Goal: Information Seeking & Learning: Learn about a topic

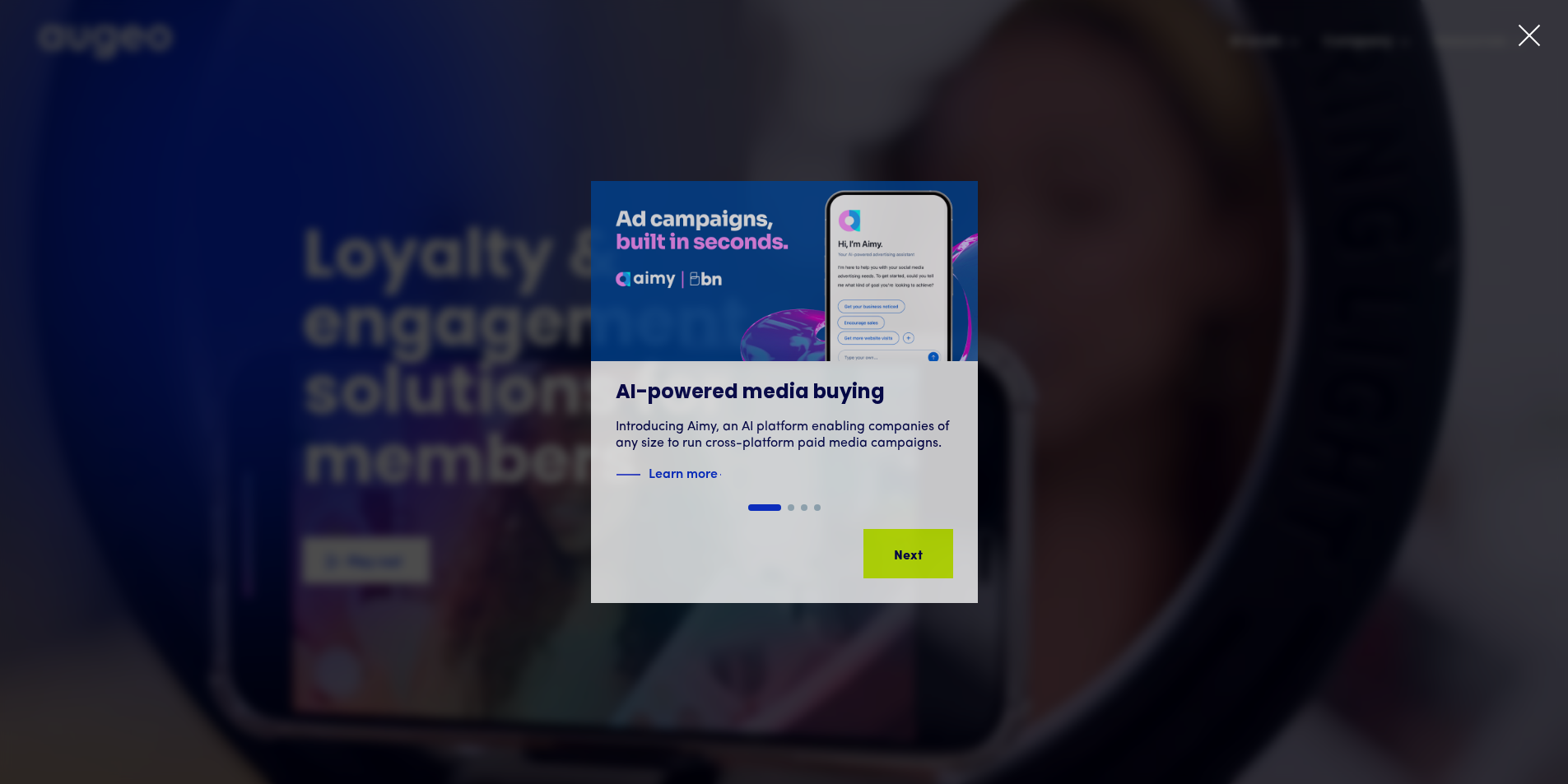
click at [1534, 26] on icon at bounding box center [1529, 35] width 25 height 25
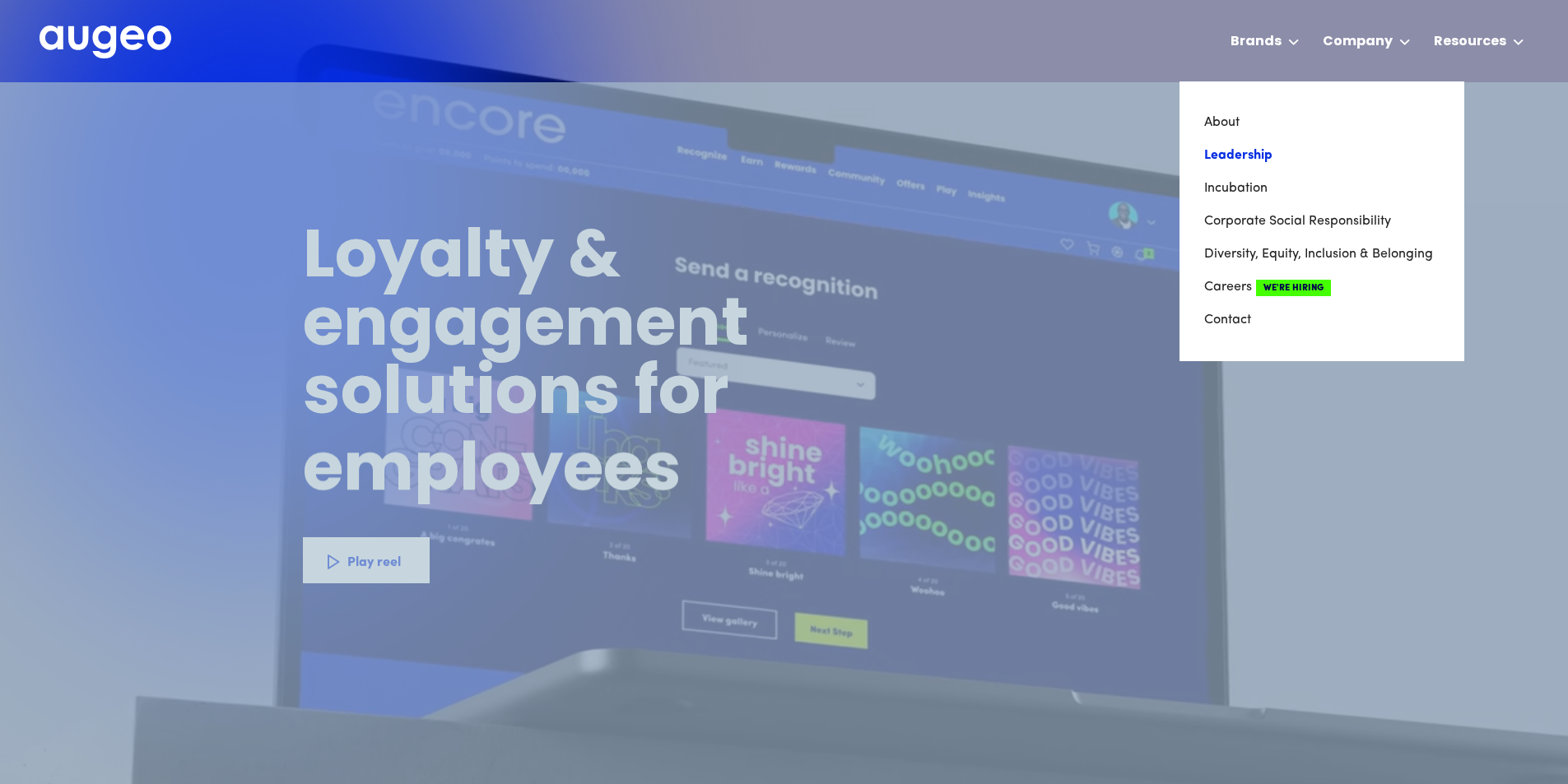
click at [1283, 162] on link "Leadership" at bounding box center [1321, 156] width 235 height 33
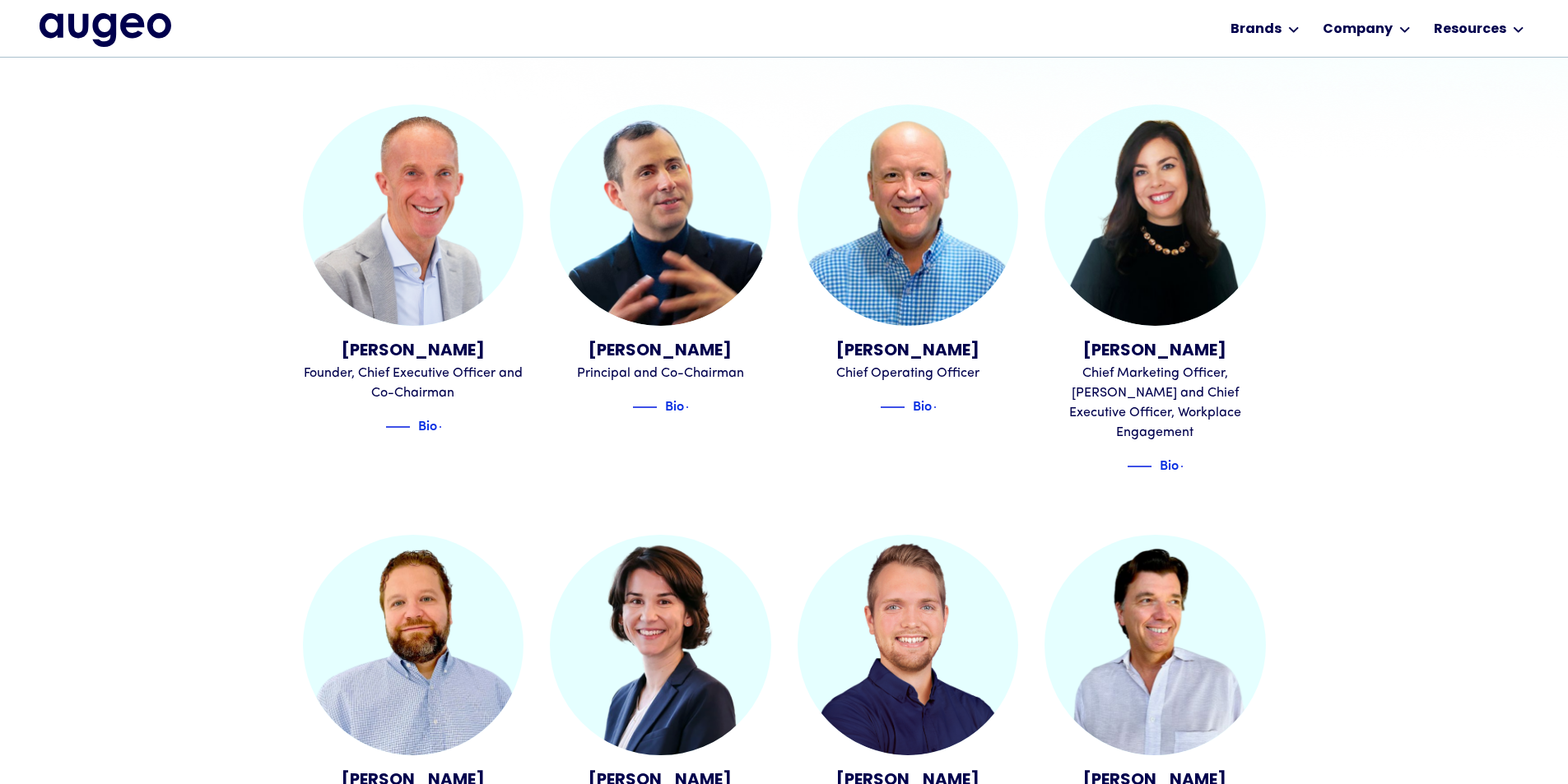
scroll to position [581, 0]
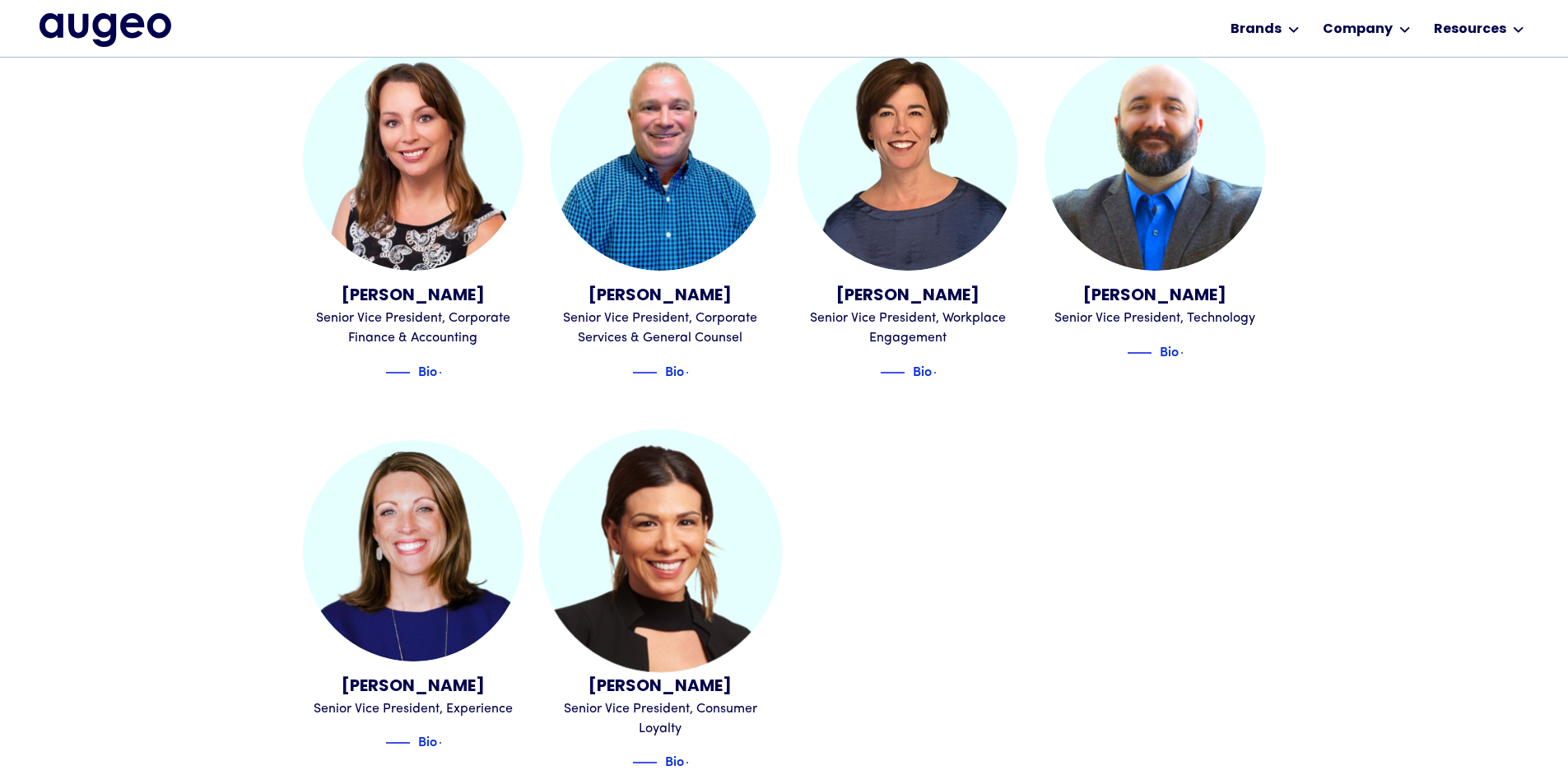
scroll to position [1825, 0]
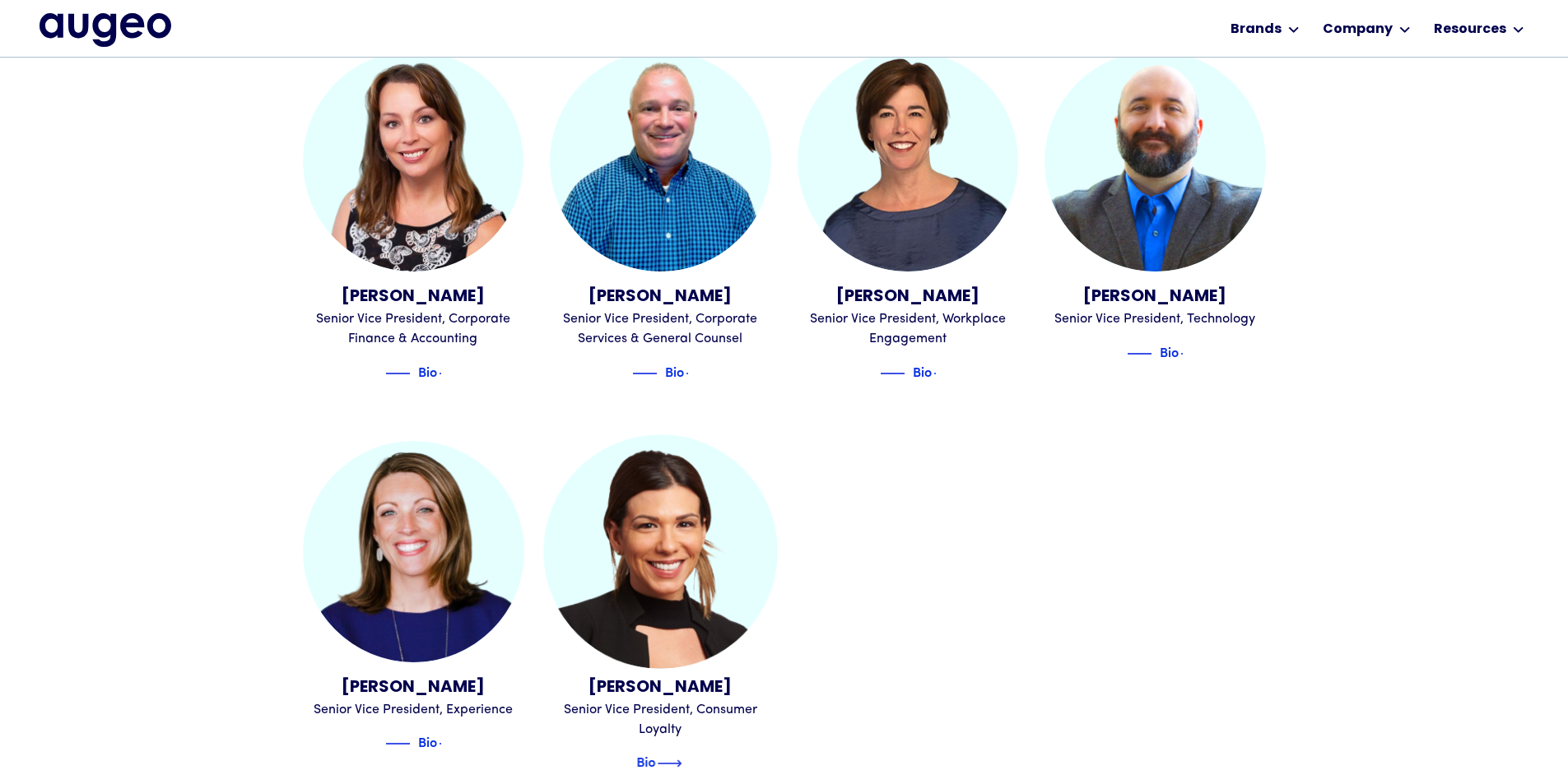
click at [655, 751] on div "Bio" at bounding box center [646, 761] width 19 height 20
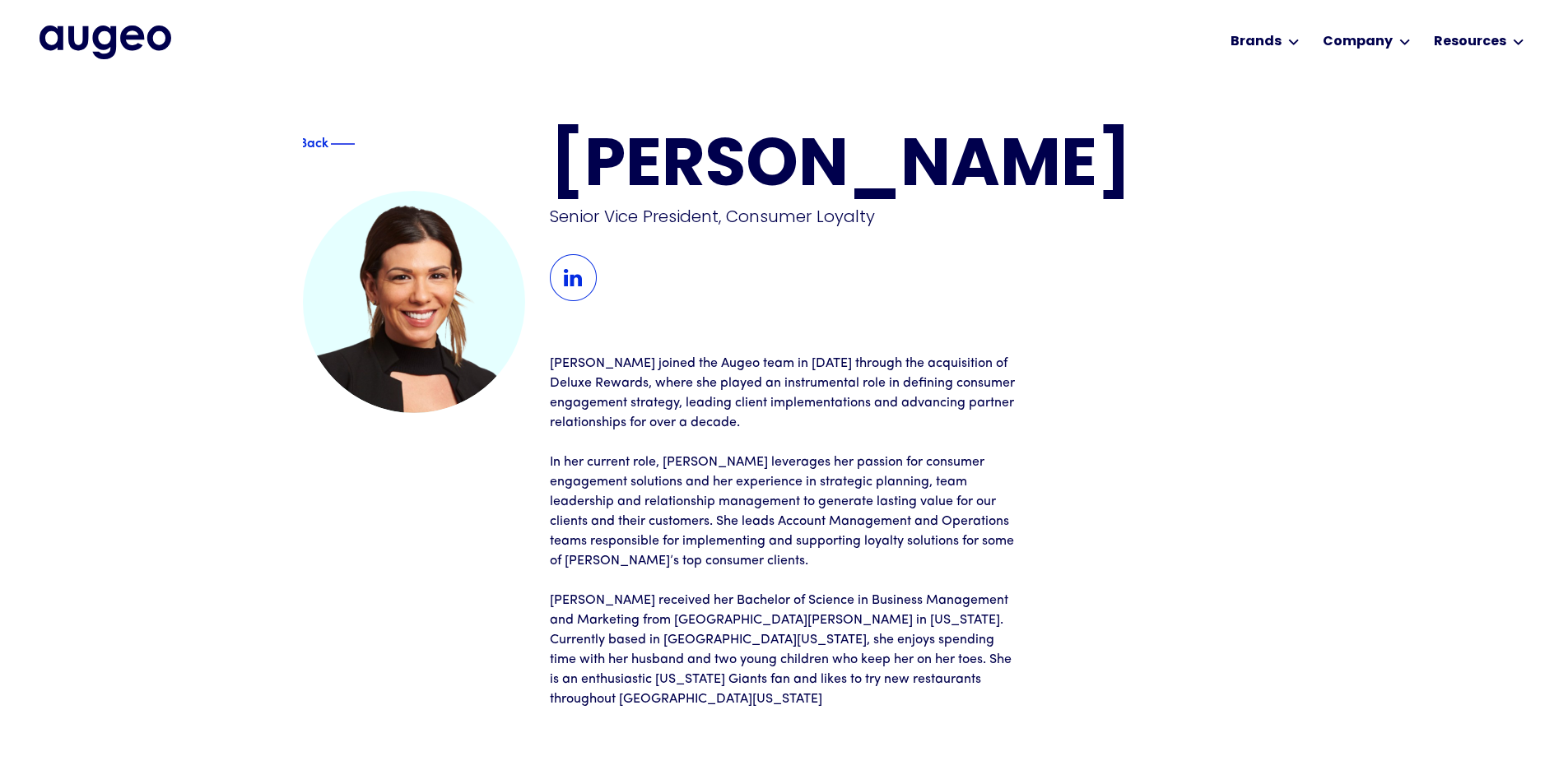
click at [483, 575] on div "Back" at bounding box center [413, 422] width 222 height 575
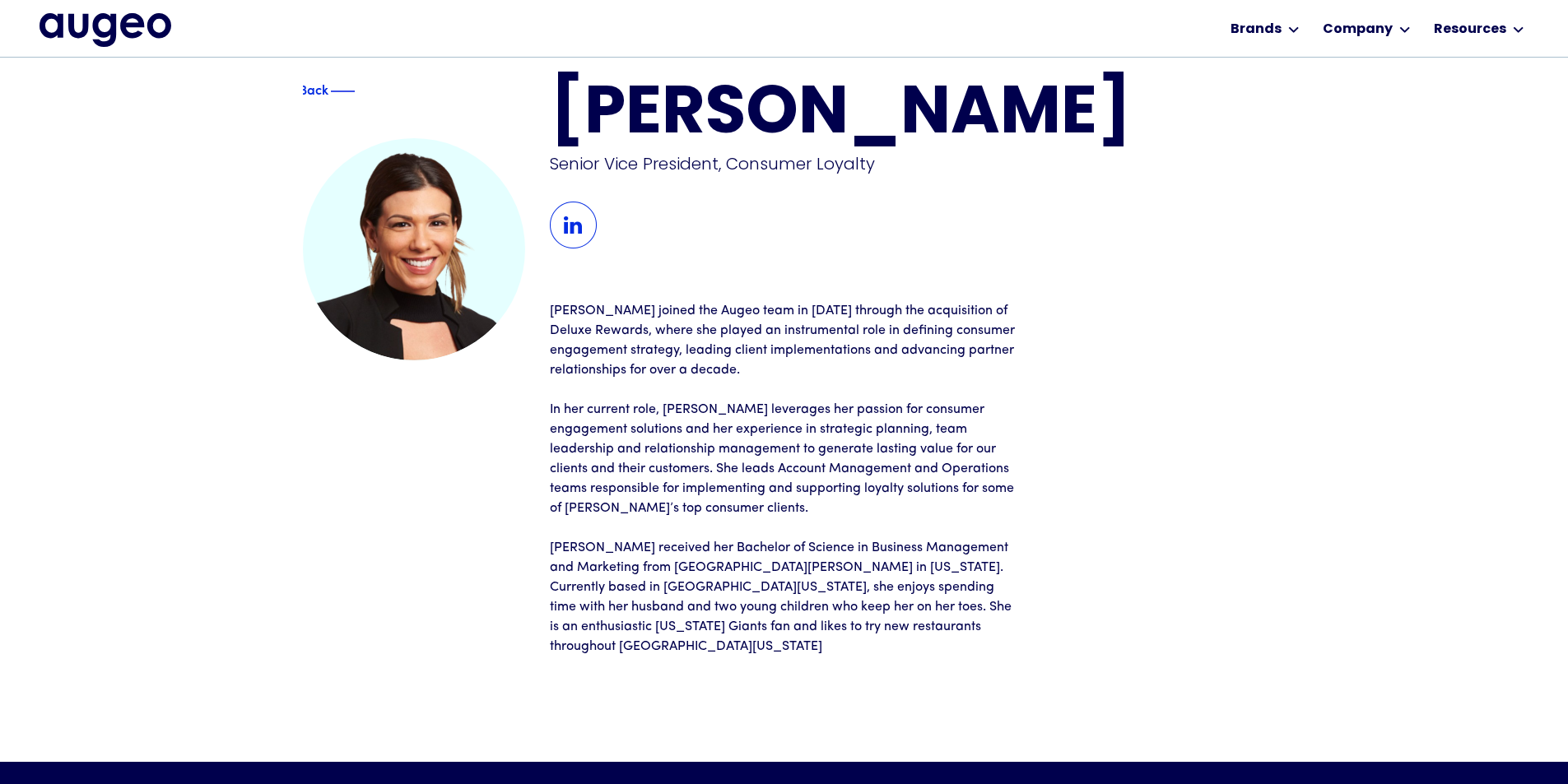
scroll to position [22, 0]
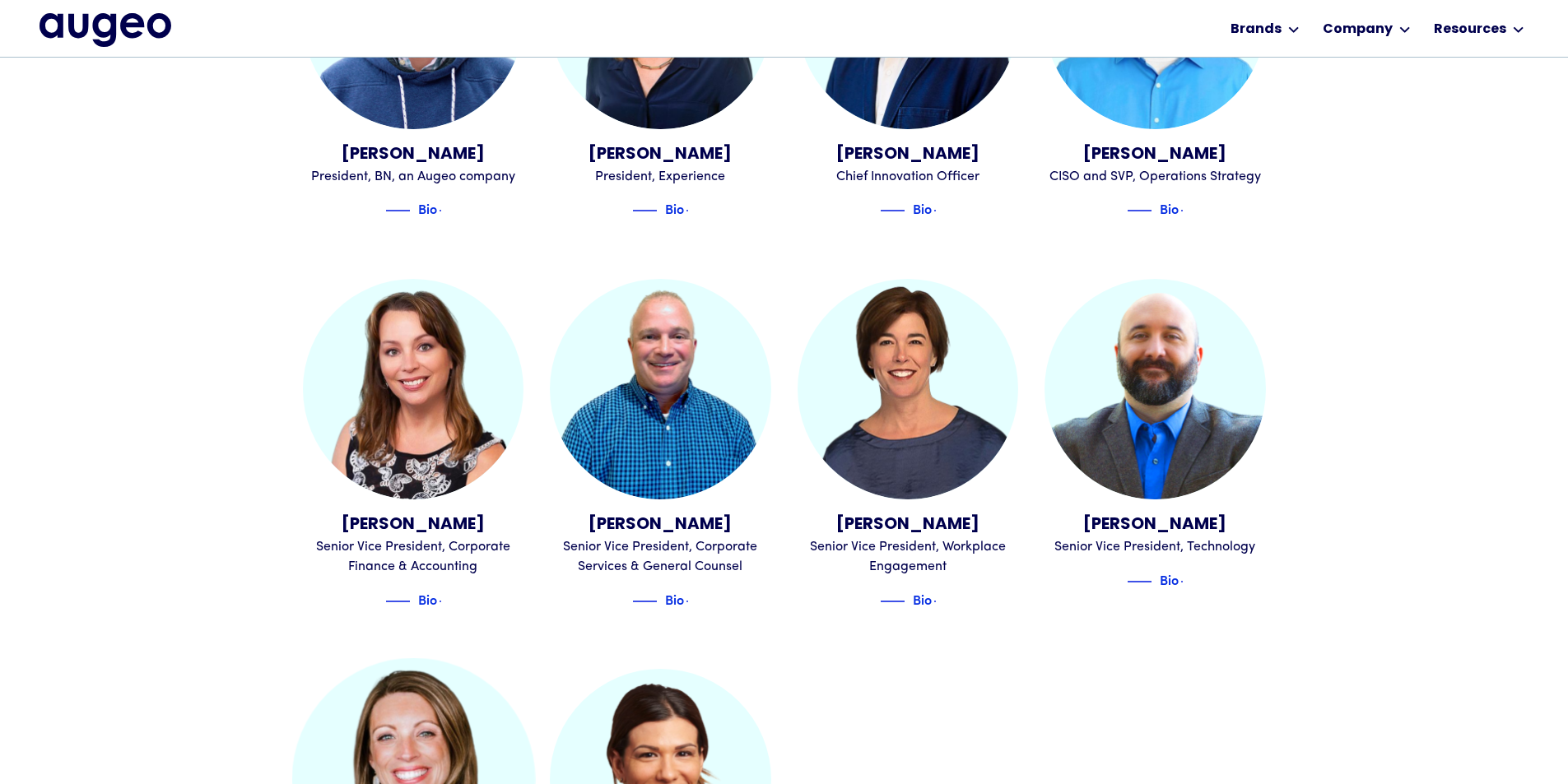
scroll to position [1434, 0]
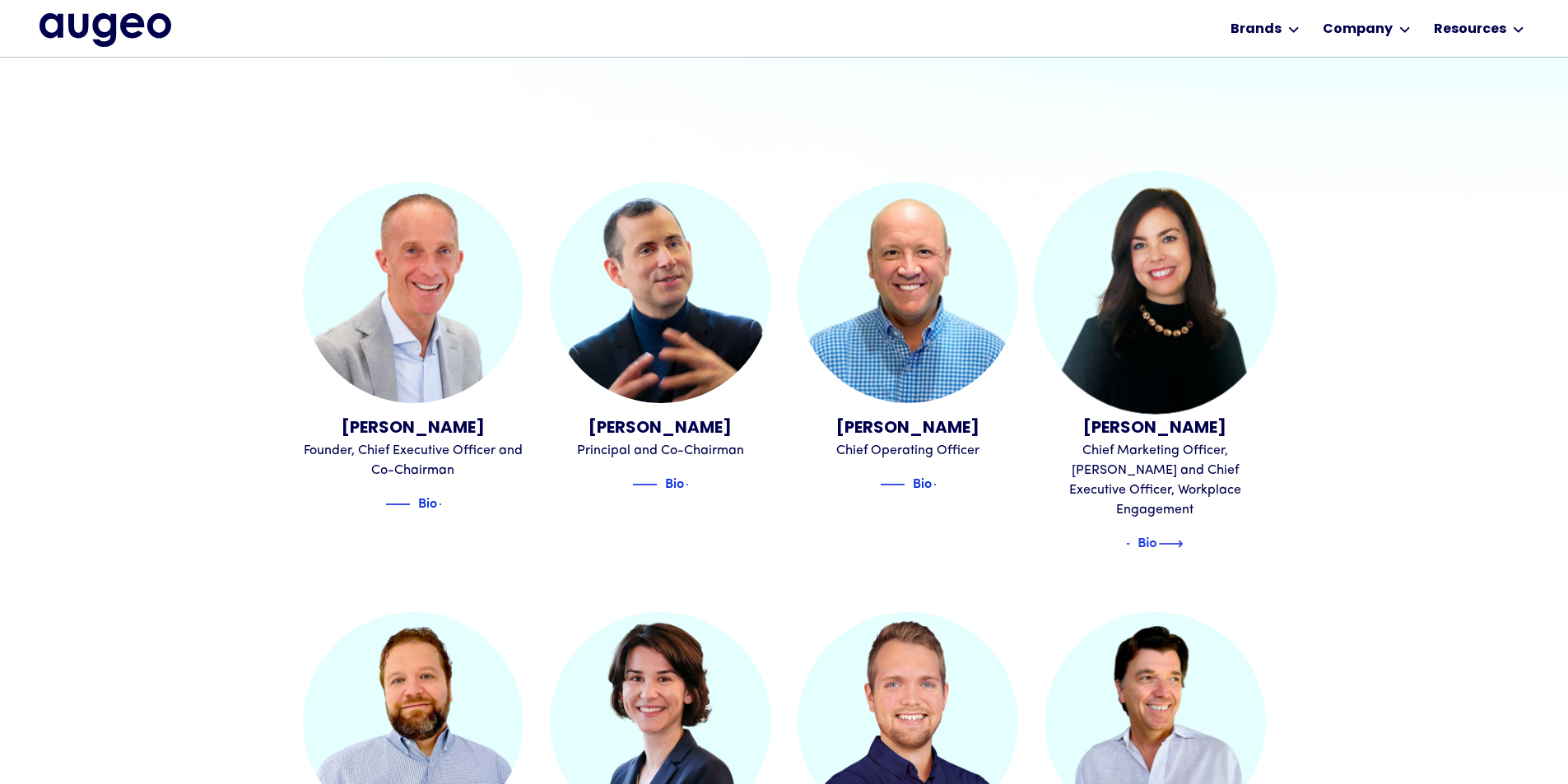
click at [1164, 527] on div "Bio" at bounding box center [1156, 540] width 221 height 26
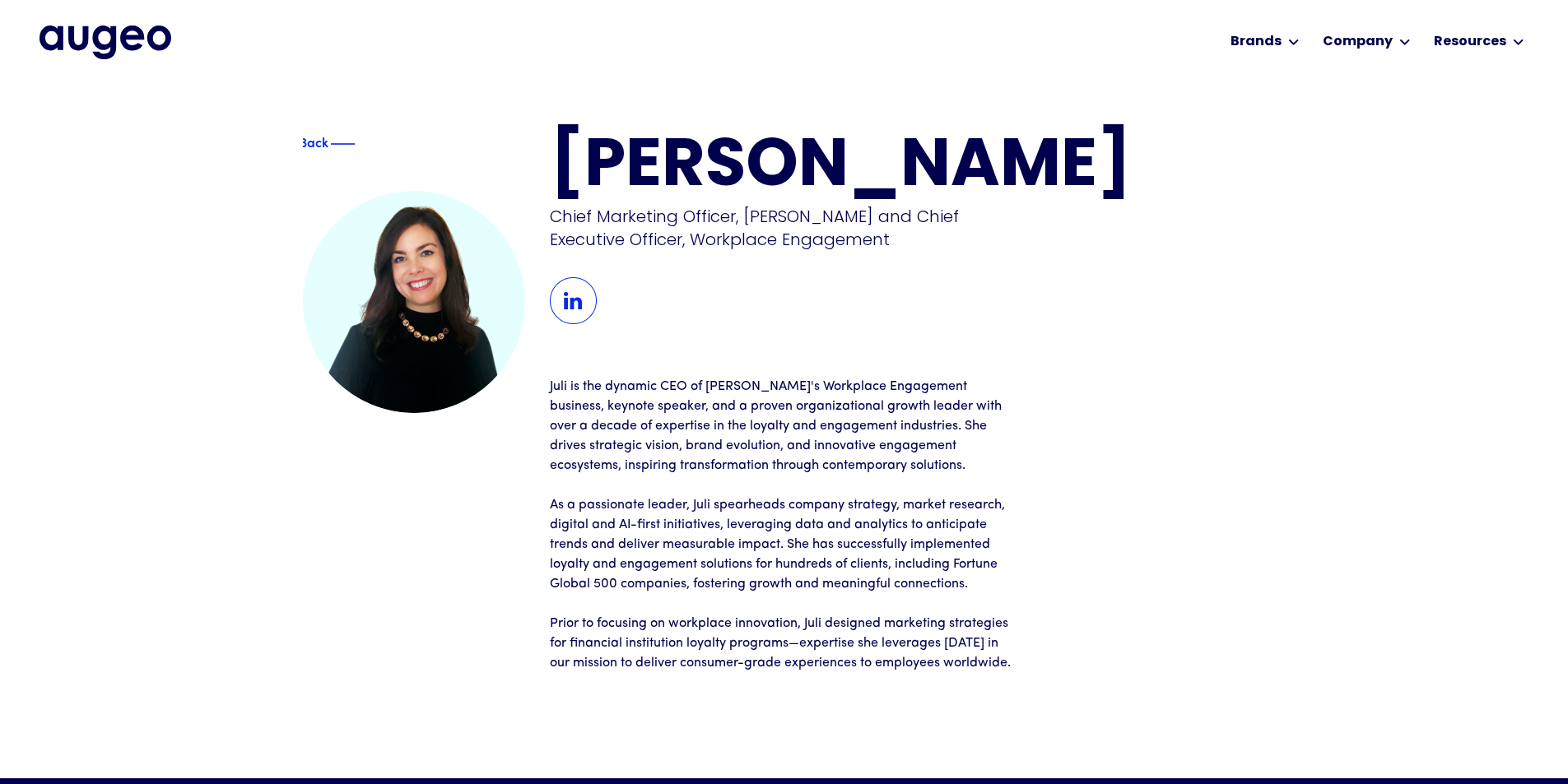
drag, startPoint x: 619, startPoint y: 399, endPoint x: 894, endPoint y: 403, distance: 275.0
click at [894, 403] on div at bounding box center [784, 474] width 1568 height 784
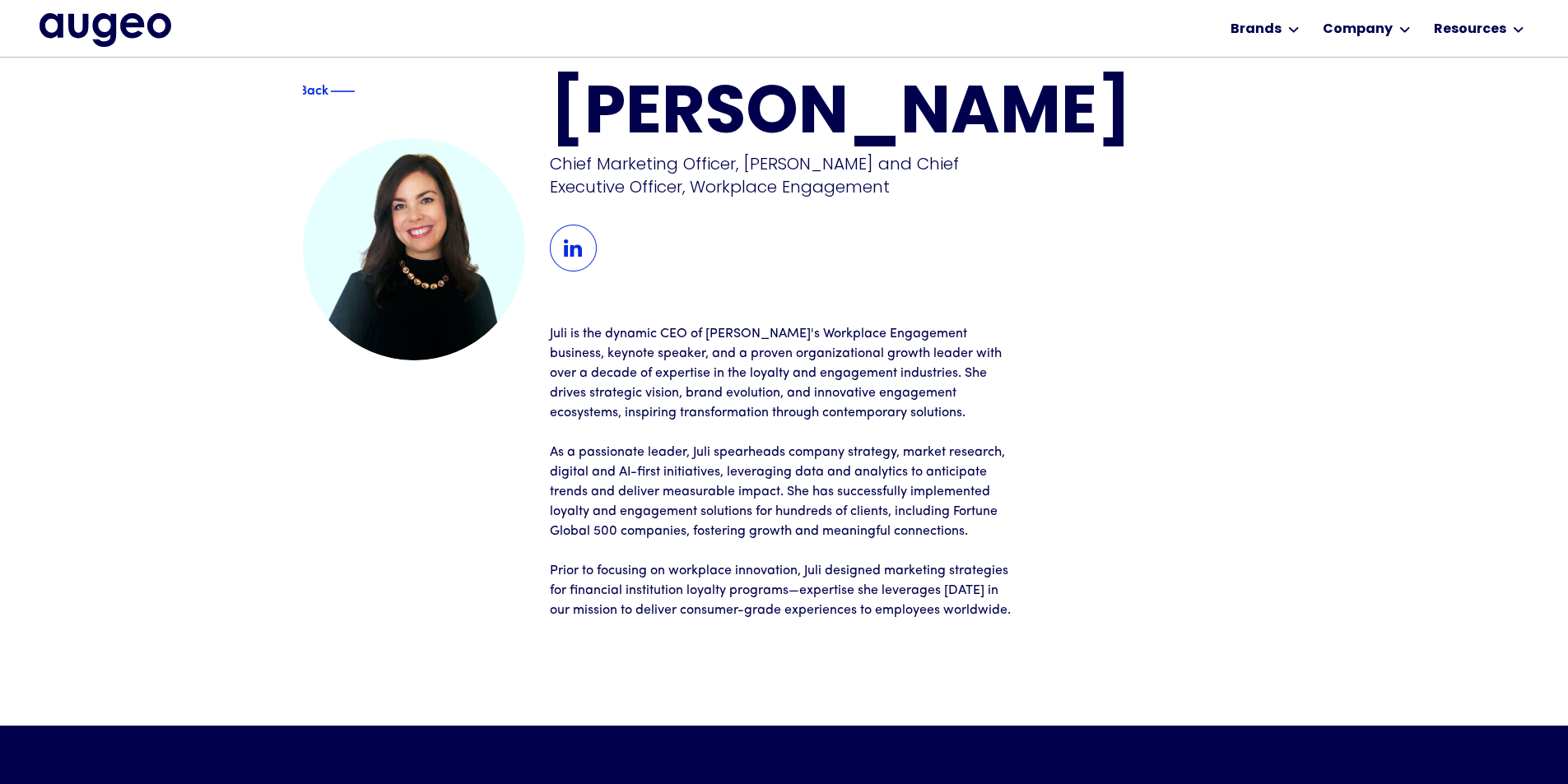
scroll to position [20, 0]
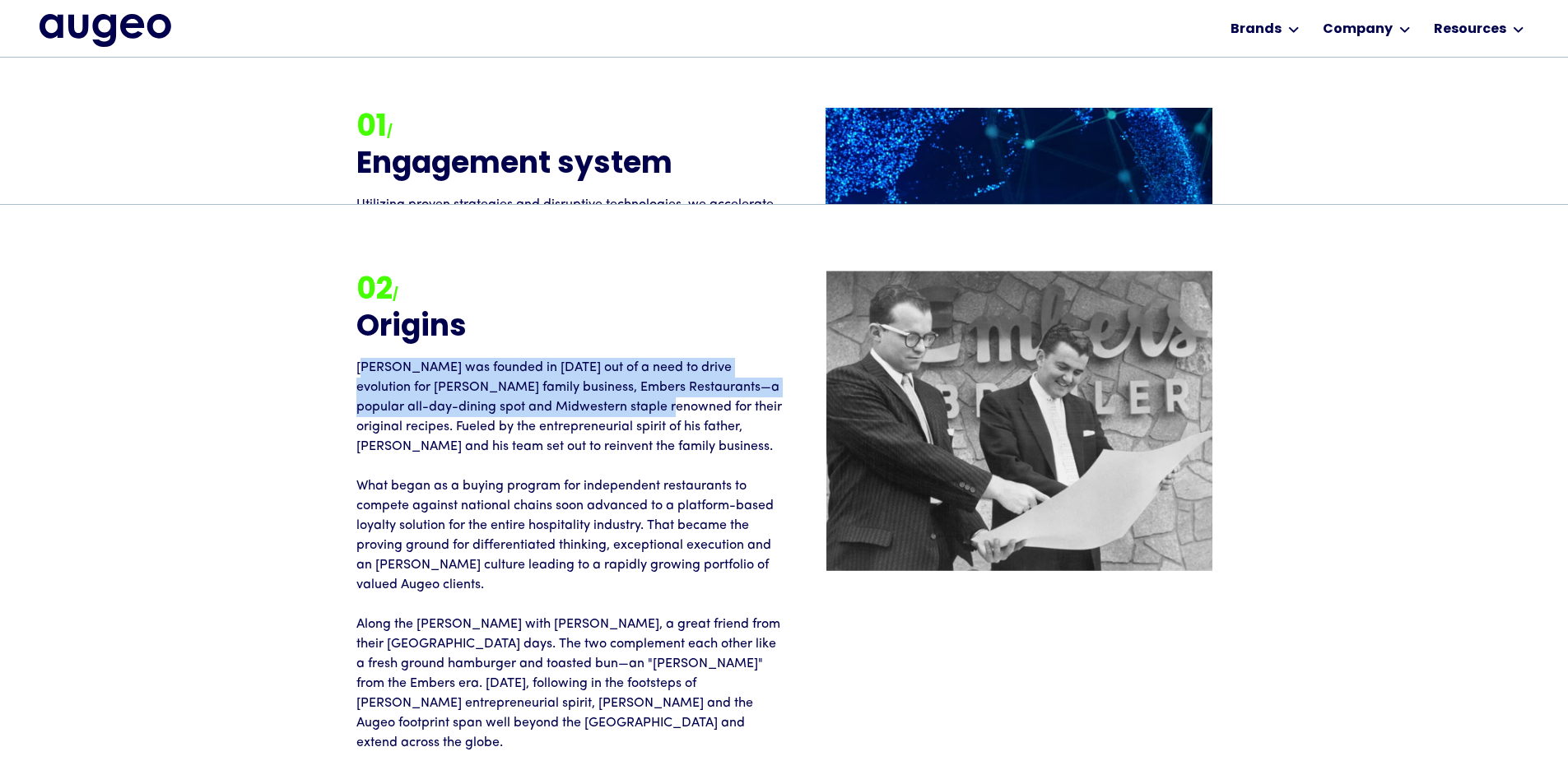
scroll to position [1907, 0]
drag, startPoint x: 365, startPoint y: 328, endPoint x: 590, endPoint y: 362, distance: 227.6
click at [590, 362] on p "[PERSON_NAME] was founded in [DATE] out of a need to drive evolution for [PERSO…" at bounding box center [570, 556] width 428 height 395
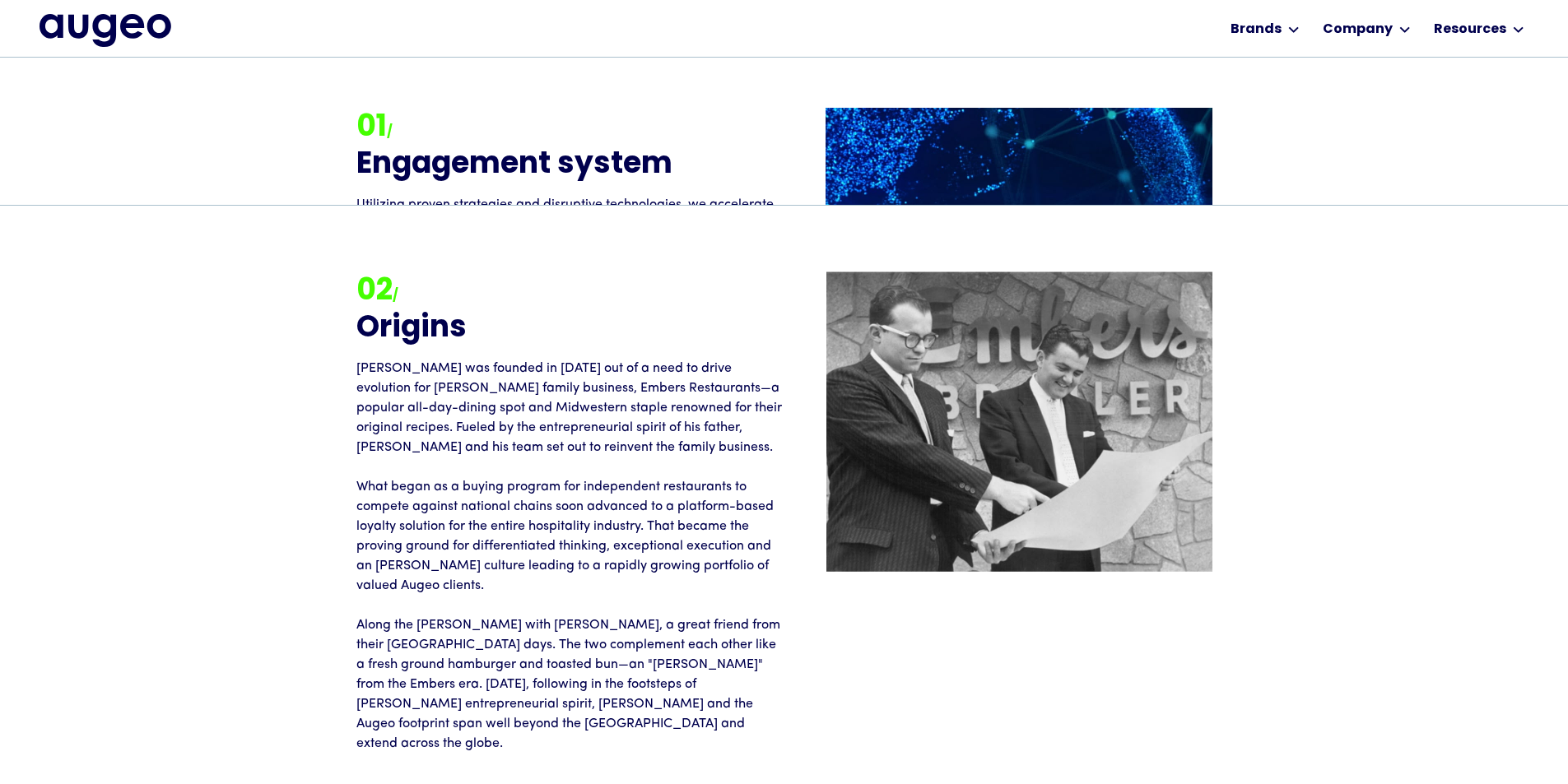
click at [644, 404] on p "[PERSON_NAME] was founded in [DATE] out of a need to drive evolution for [PERSO…" at bounding box center [570, 556] width 428 height 395
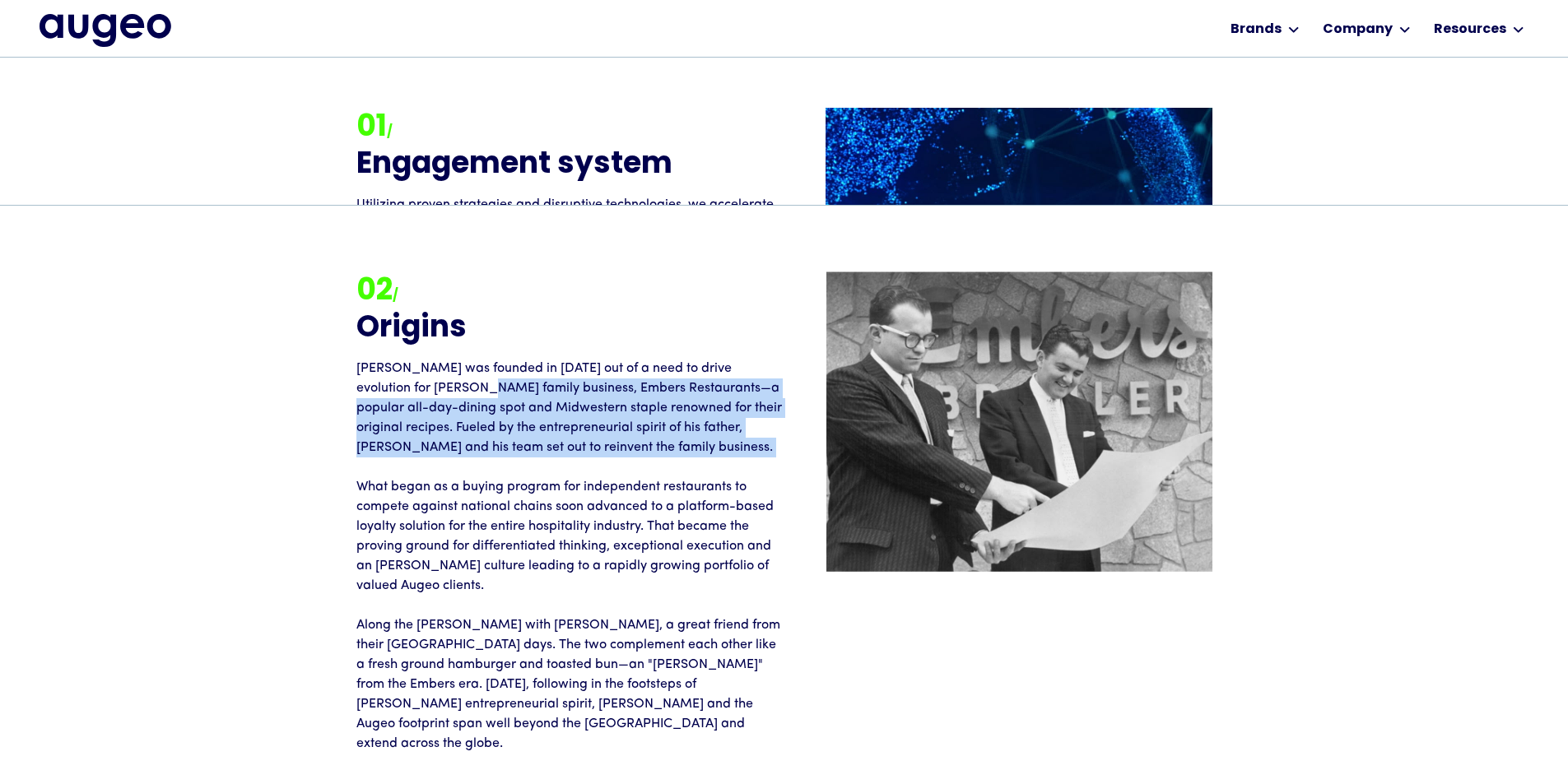
drag, startPoint x: 421, startPoint y: 348, endPoint x: 460, endPoint y: 423, distance: 84.5
click at [460, 423] on p "Augeo was founded in 1999 out of a need to drive evolution for David Kristal's …" at bounding box center [570, 556] width 428 height 395
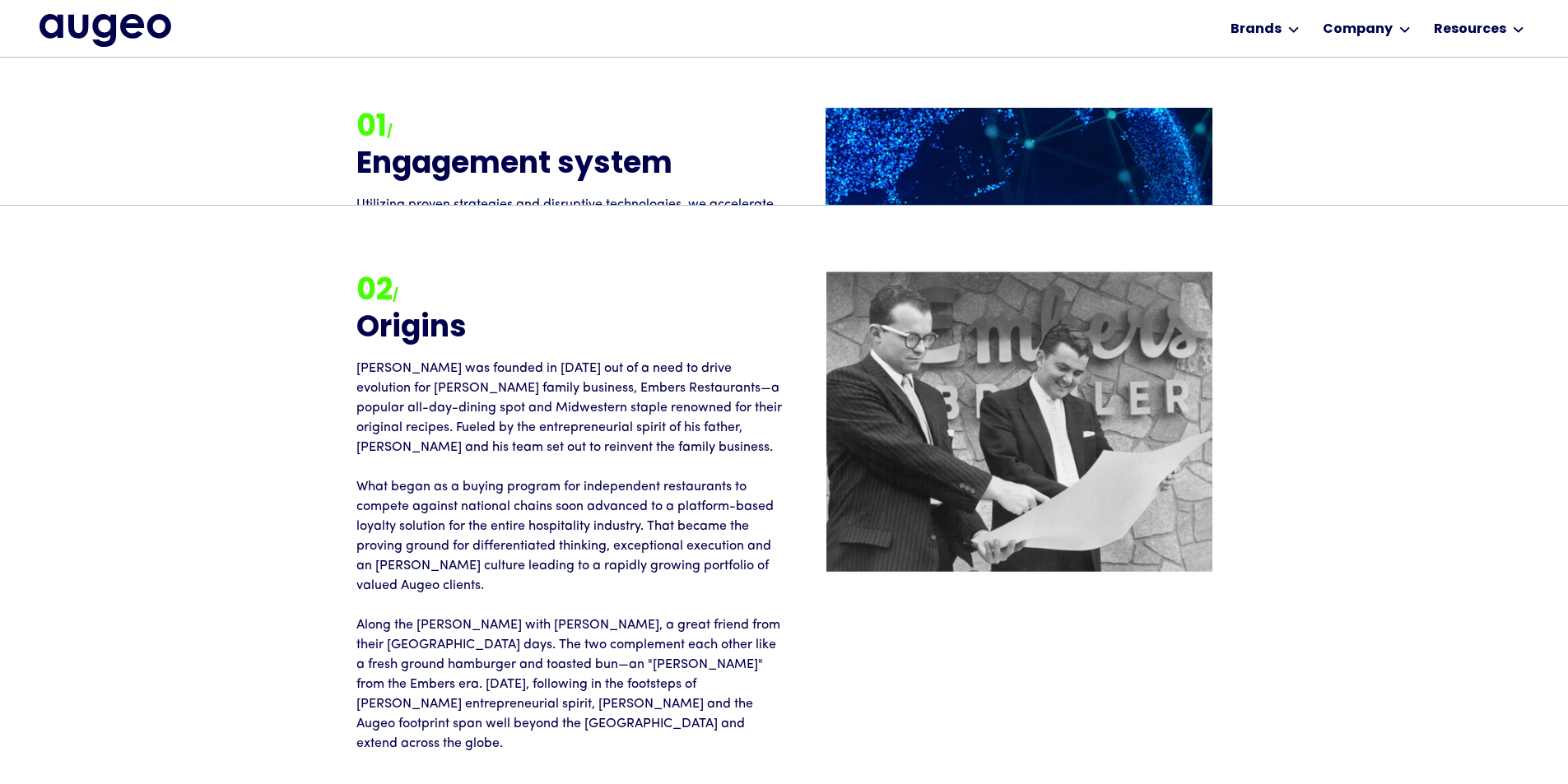
click at [482, 469] on p "Augeo was founded in 1999 out of a need to drive evolution for David Kristal's …" at bounding box center [570, 556] width 428 height 395
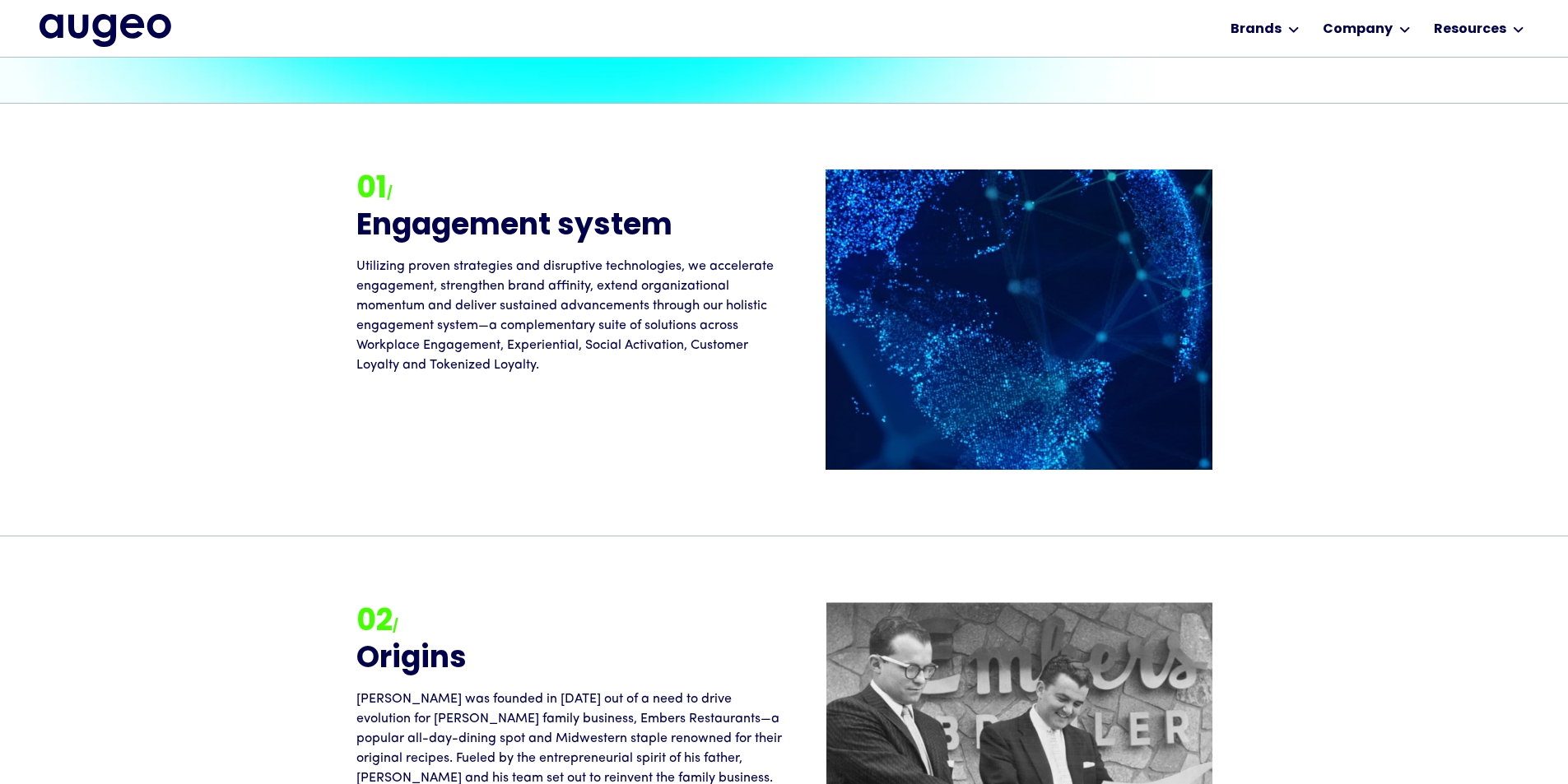
scroll to position [1575, 0]
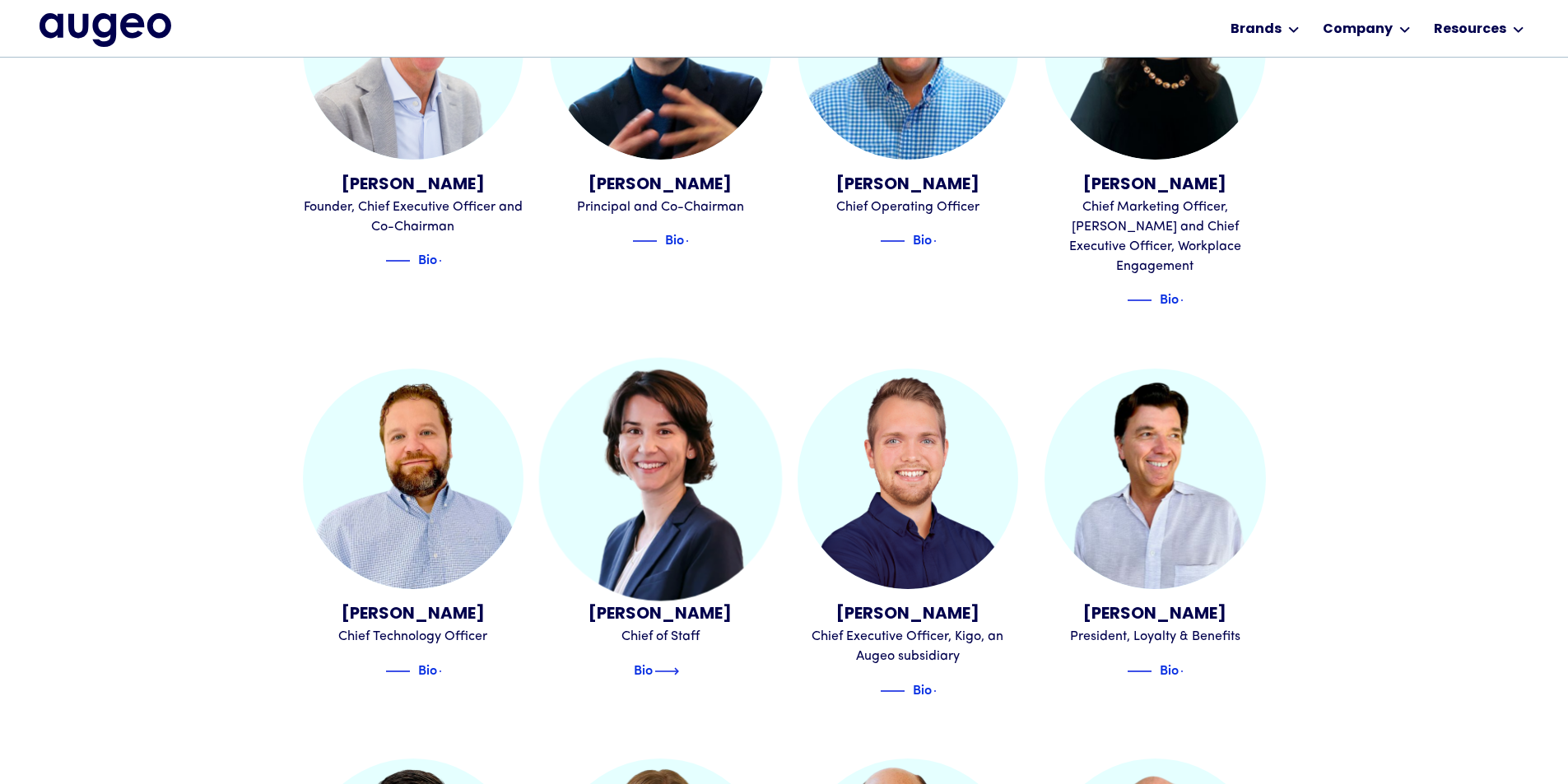
scroll to position [748, 0]
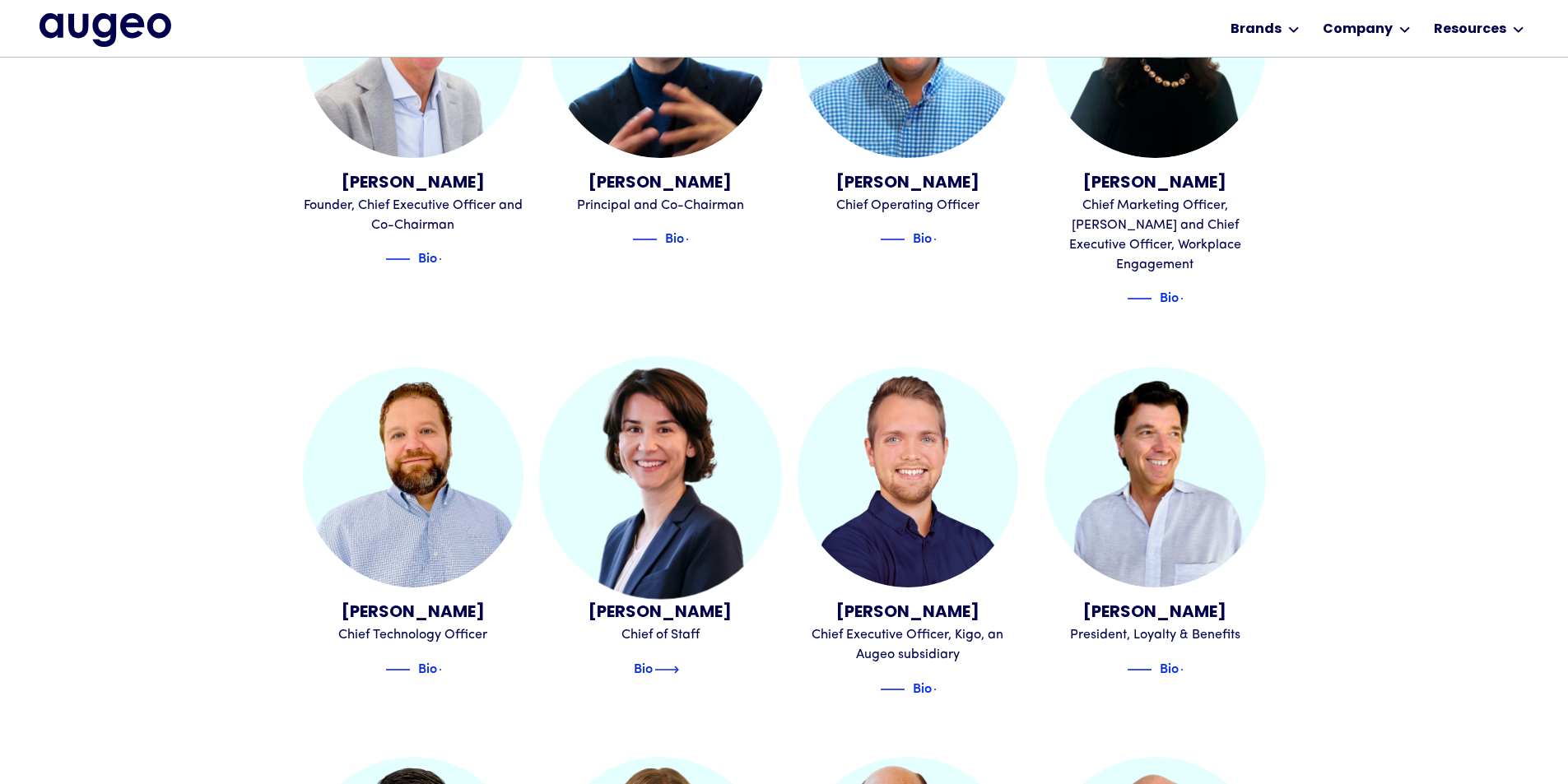
click at [662, 660] on img at bounding box center [666, 669] width 25 height 20
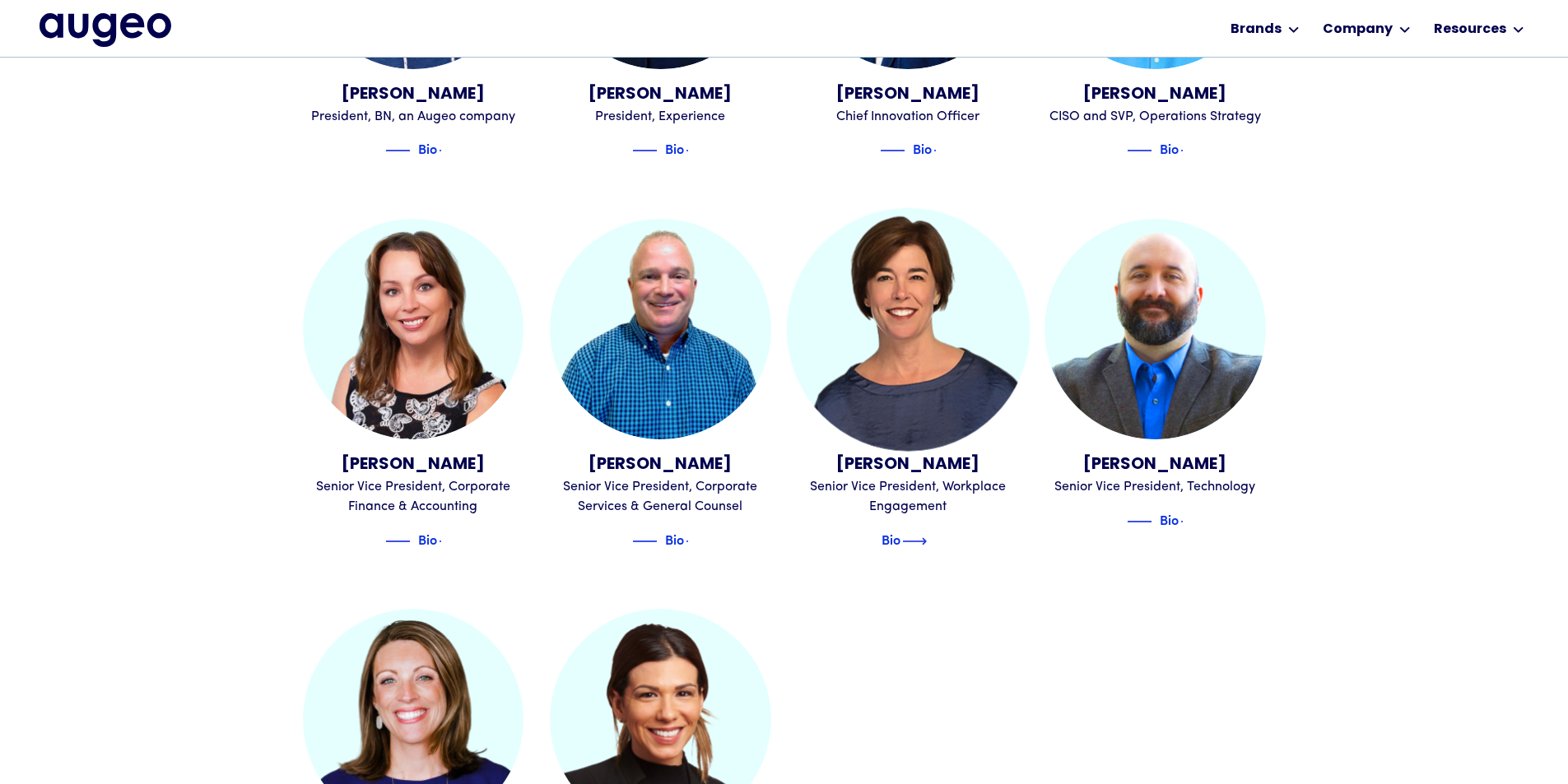
click at [911, 532] on div "Bio" at bounding box center [892, 542] width 87 height 20
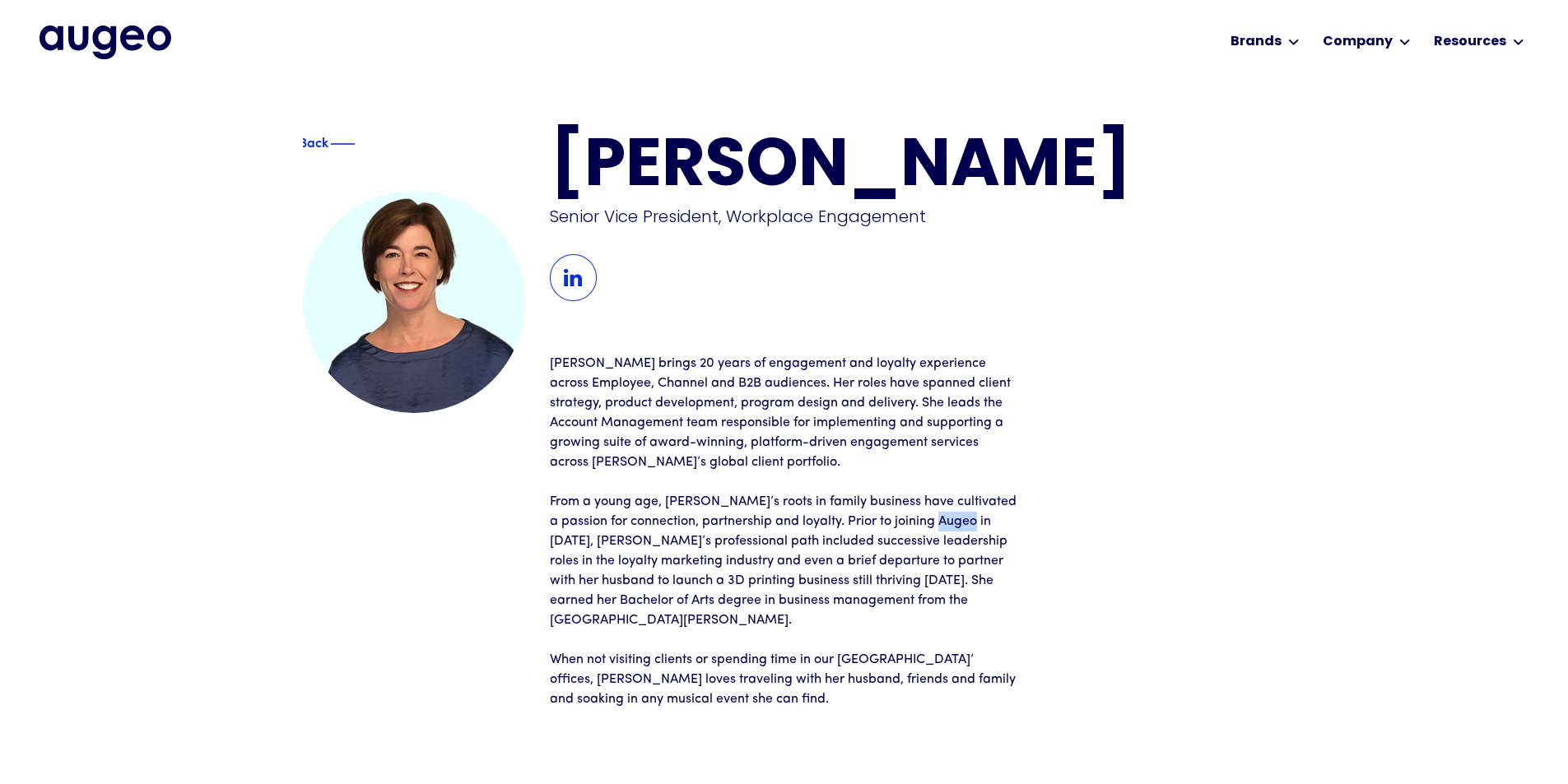
drag, startPoint x: 932, startPoint y: 522, endPoint x: 964, endPoint y: 520, distance: 32.1
click at [964, 520] on p "From a young age, [PERSON_NAME]’s roots in family business have cultivated a pa…" at bounding box center [784, 561] width 469 height 138
click at [1005, 535] on p "From a young age, Patty’s roots in family business have cultivated a passion fo…" at bounding box center [784, 561] width 469 height 138
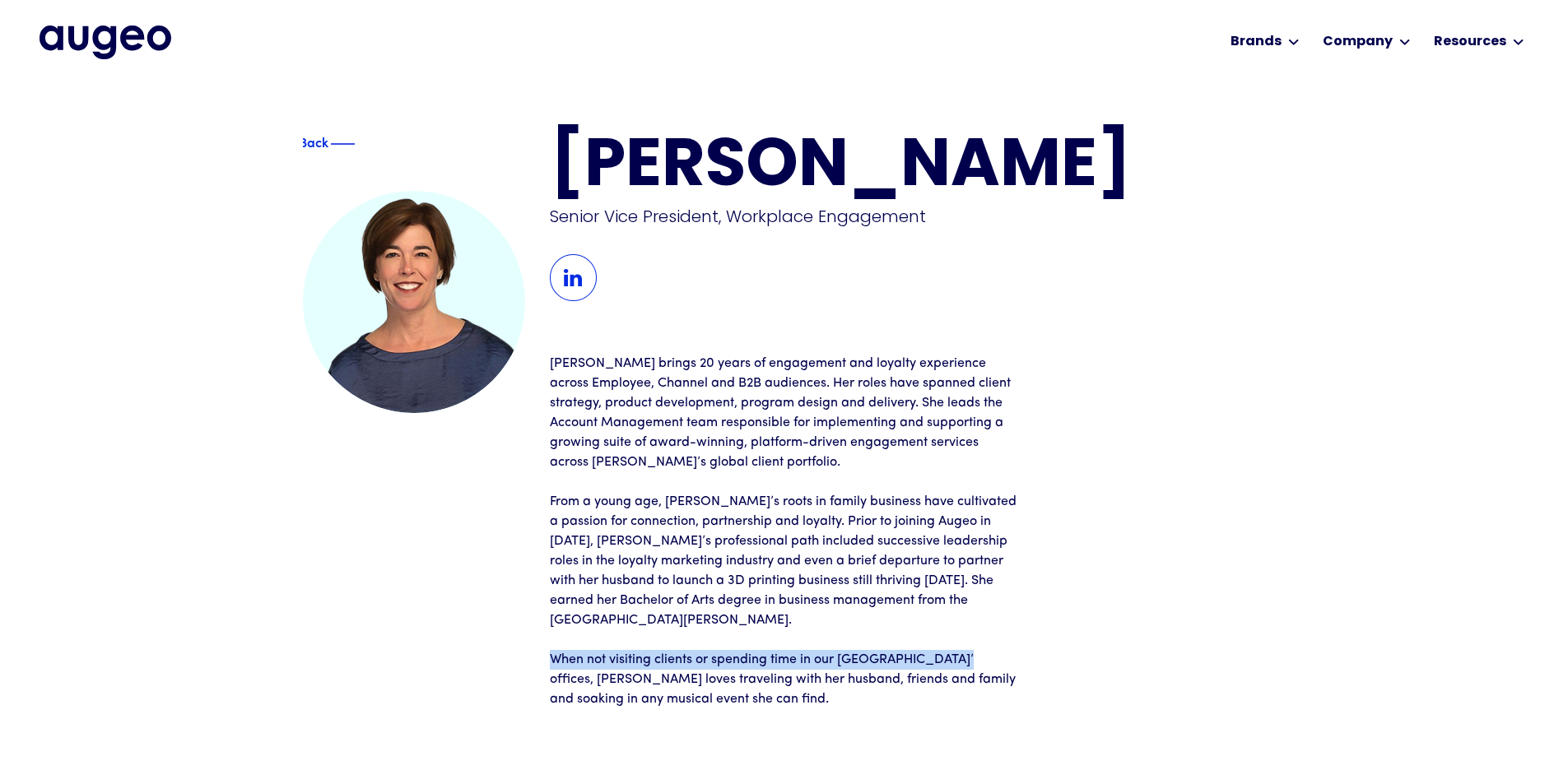
drag, startPoint x: 729, startPoint y: 620, endPoint x: 939, endPoint y: 631, distance: 210.3
click at [939, 631] on div "Patty brings 20 years of engagement and loyalty experience across Employee, Cha…" at bounding box center [784, 531] width 469 height 355
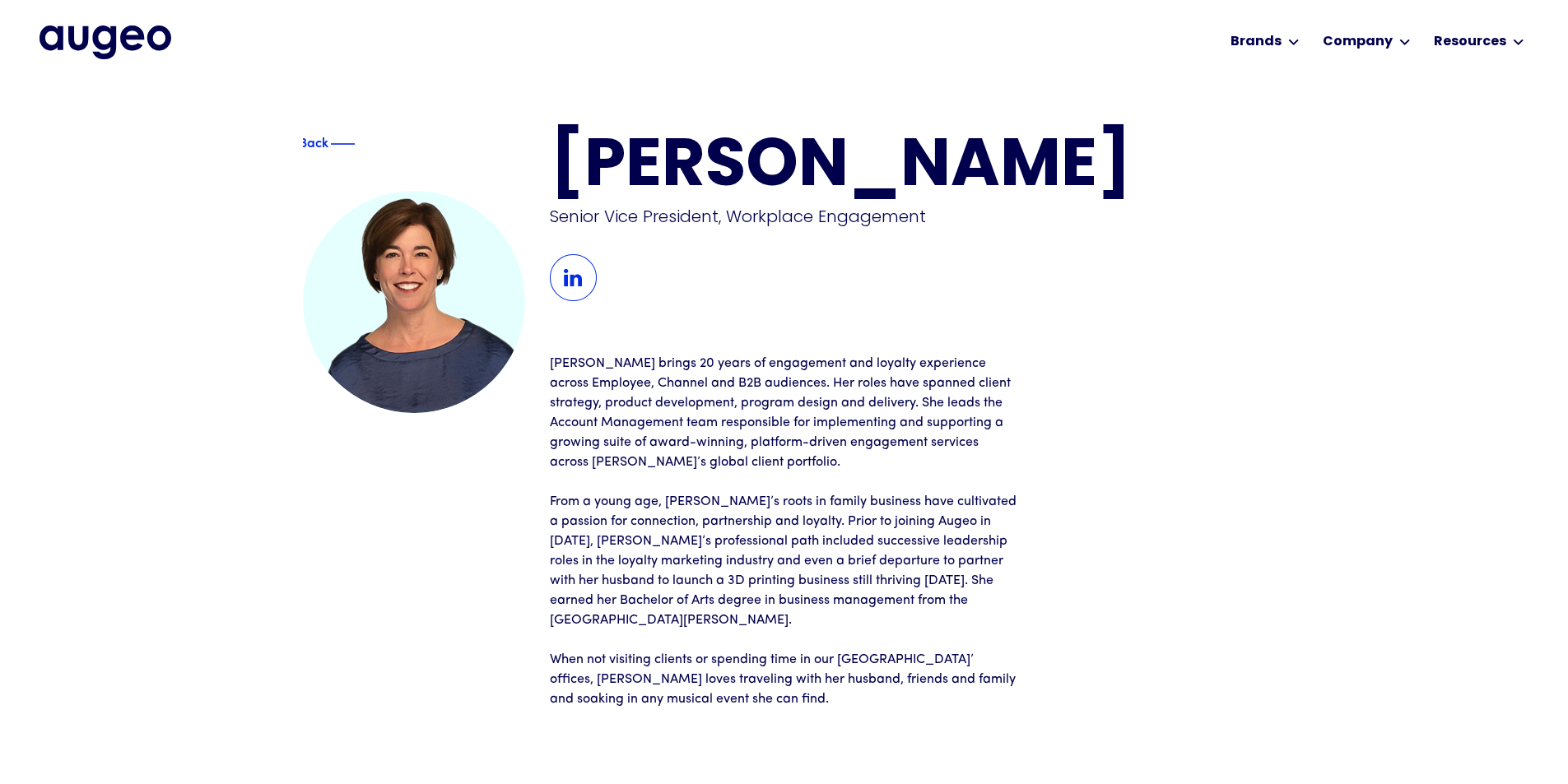
click at [949, 650] on p "When not visiting clients or spending time in our Twin Cities’ offices, Patty l…" at bounding box center [784, 679] width 469 height 59
drag, startPoint x: 876, startPoint y: 648, endPoint x: 911, endPoint y: 625, distance: 41.9
click at [911, 625] on div "Patty brings 20 years of engagement and loyalty experience across Employee, Cha…" at bounding box center [784, 531] width 469 height 355
click at [977, 650] on p "When not visiting clients or spending time in our Twin Cities’ offices, Patty l…" at bounding box center [784, 679] width 469 height 59
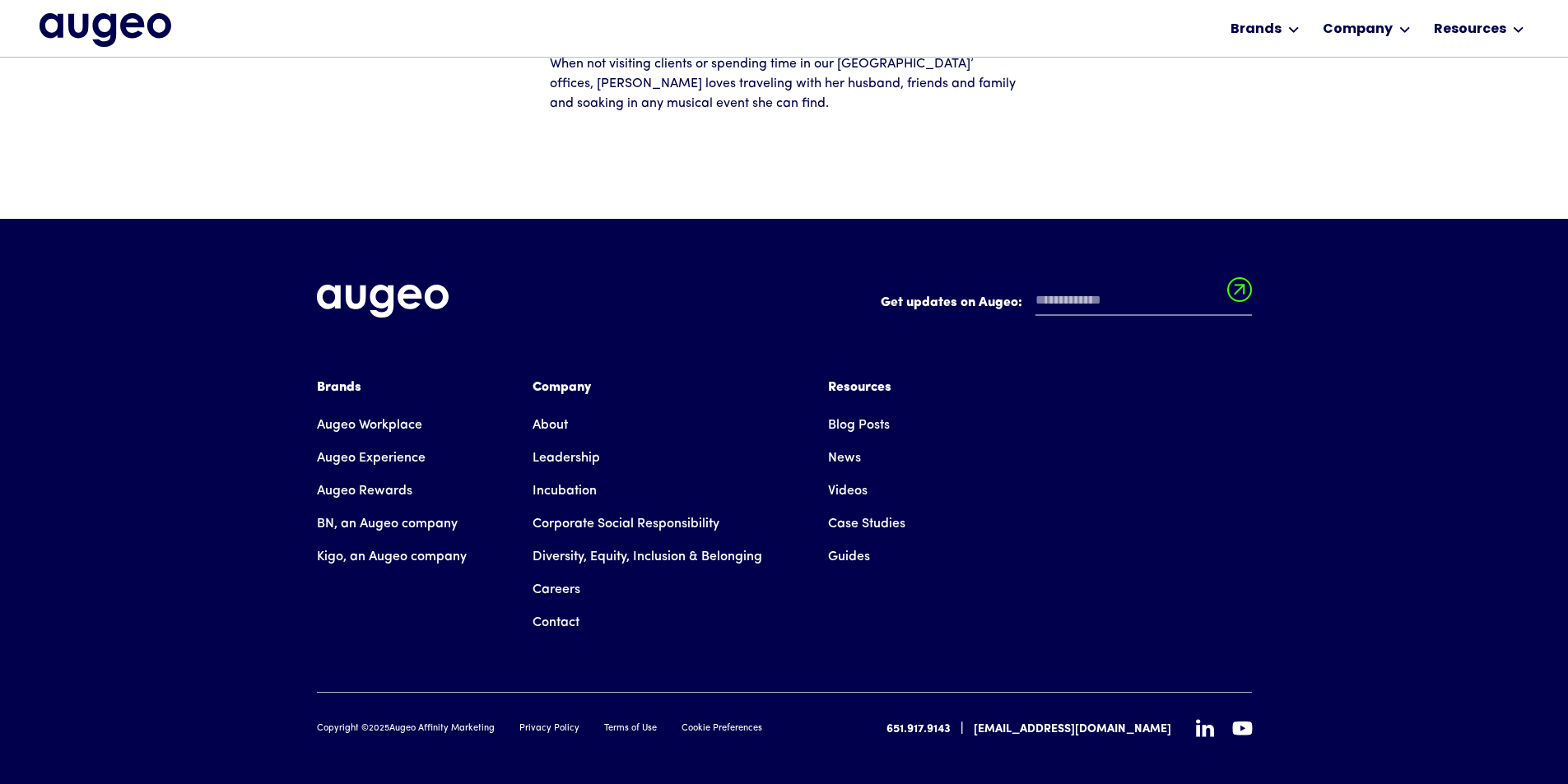
scroll to position [572, 0]
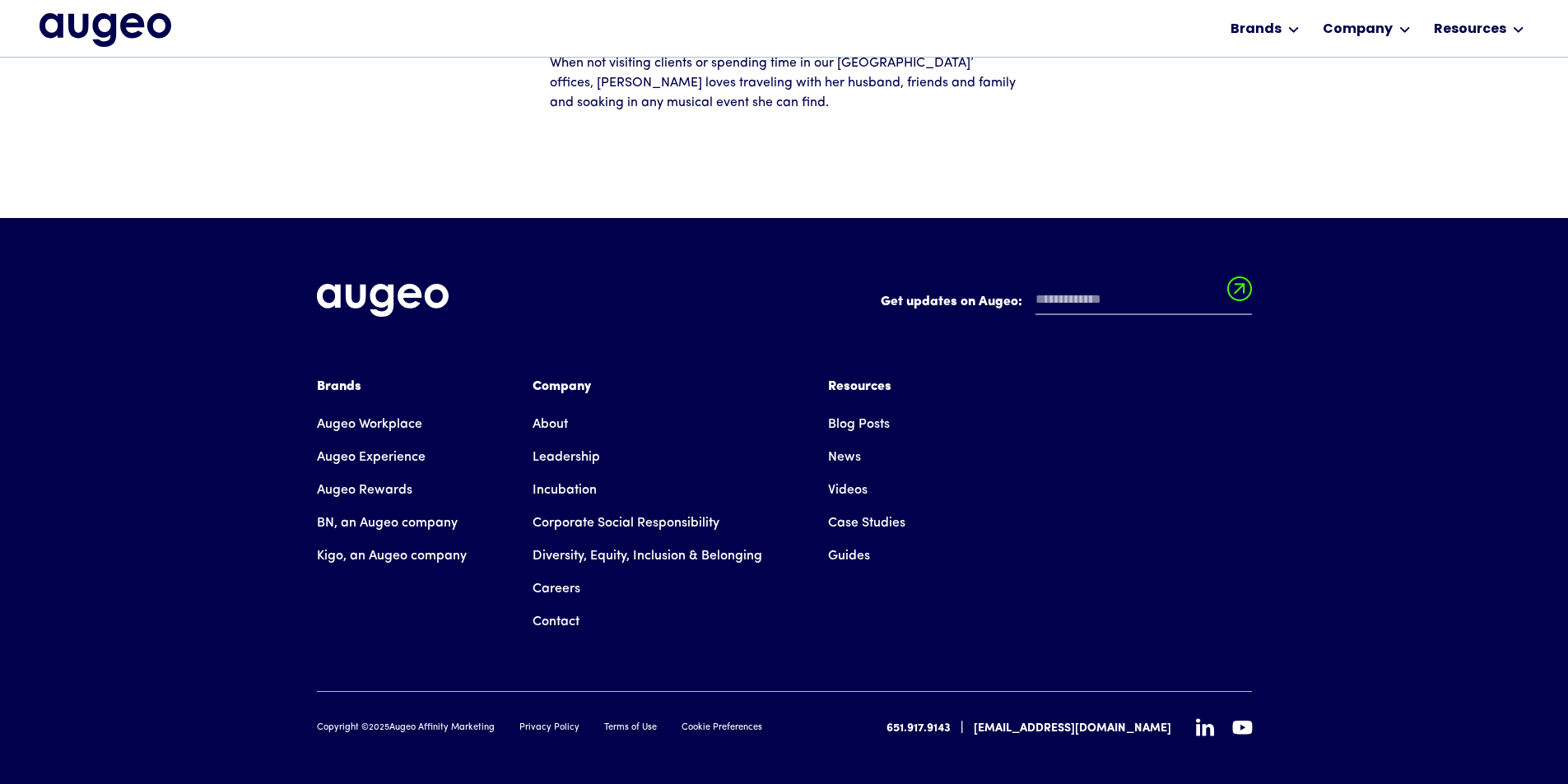
click at [564, 609] on link "Contact" at bounding box center [556, 622] width 47 height 33
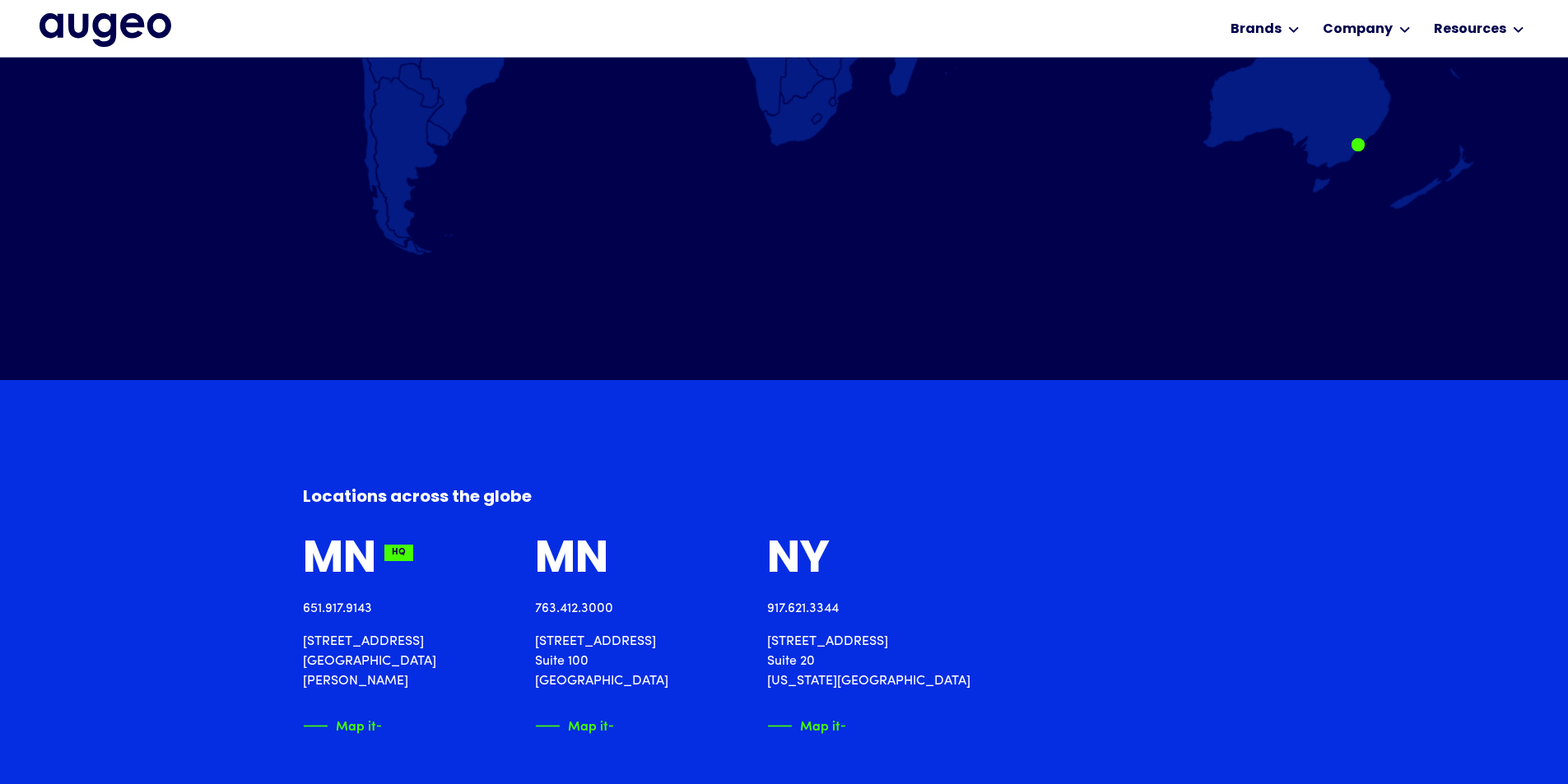
scroll to position [1555, 0]
